Goal: Find specific page/section: Find specific page/section

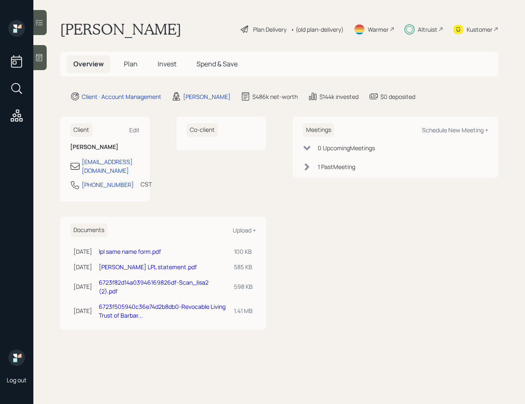
click at [170, 58] on h5 "Invest" at bounding box center [167, 64] width 32 height 18
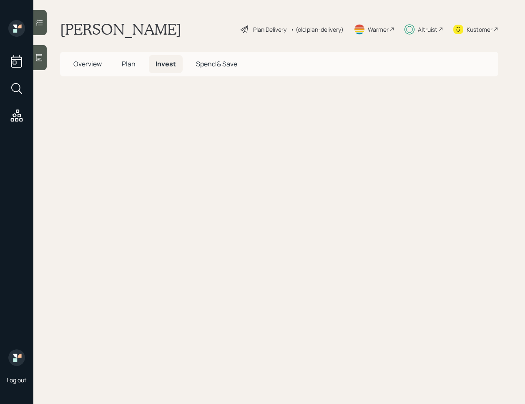
click at [164, 61] on span "Invest" at bounding box center [166, 63] width 20 height 9
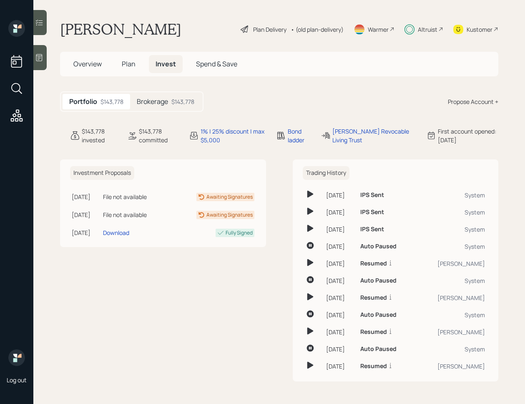
click at [166, 104] on h5 "Brokerage" at bounding box center [152, 102] width 31 height 8
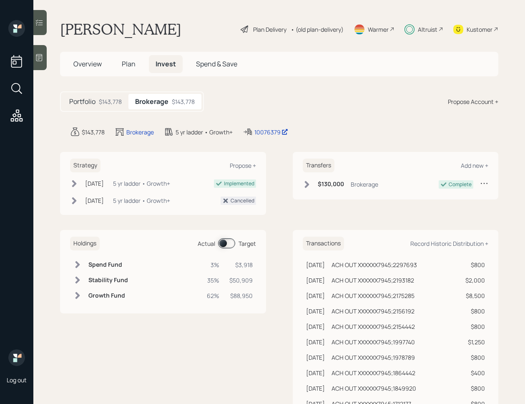
click at [225, 247] on span at bounding box center [226, 243] width 17 height 10
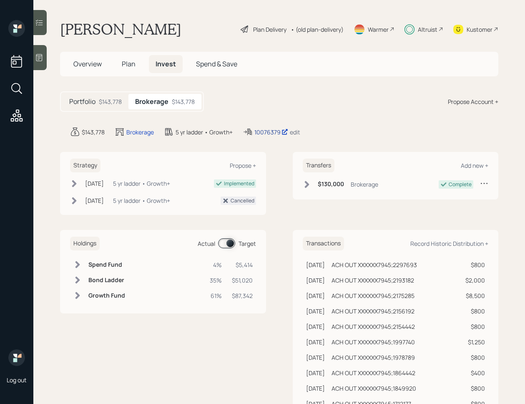
click at [268, 133] on div "10076379" at bounding box center [272, 132] width 34 height 9
click at [262, 131] on div "10076379" at bounding box center [272, 132] width 34 height 9
click at [106, 32] on h1 "[PERSON_NAME]" at bounding box center [120, 29] width 121 height 18
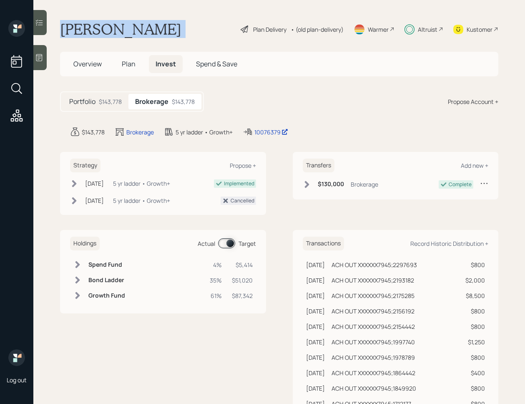
copy div "[PERSON_NAME]"
